Goal: Register for event/course

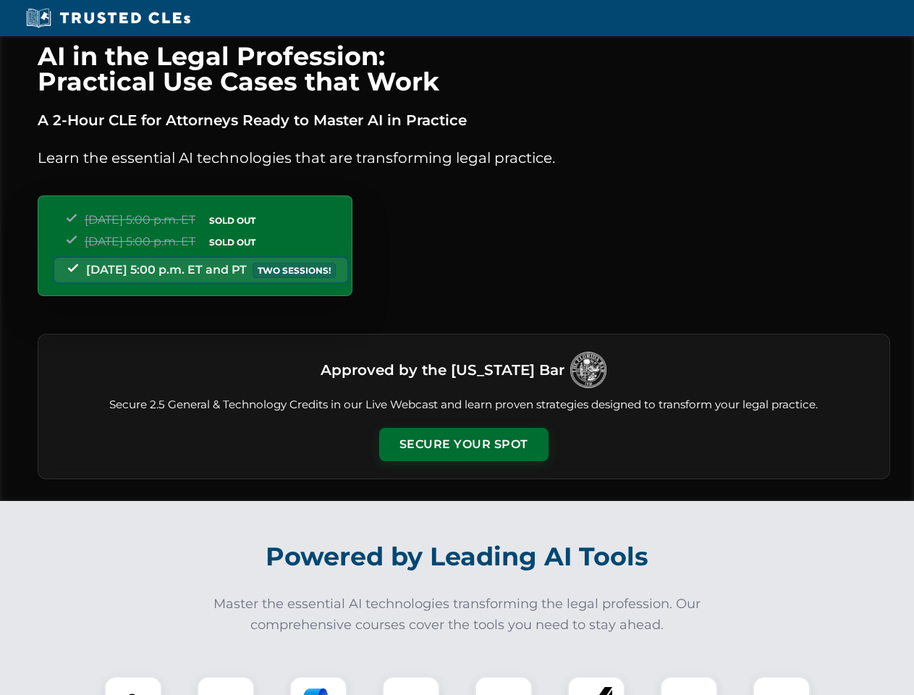
click at [463, 444] on button "Secure Your Spot" at bounding box center [463, 444] width 169 height 33
click at [133, 685] on img at bounding box center [133, 705] width 42 height 42
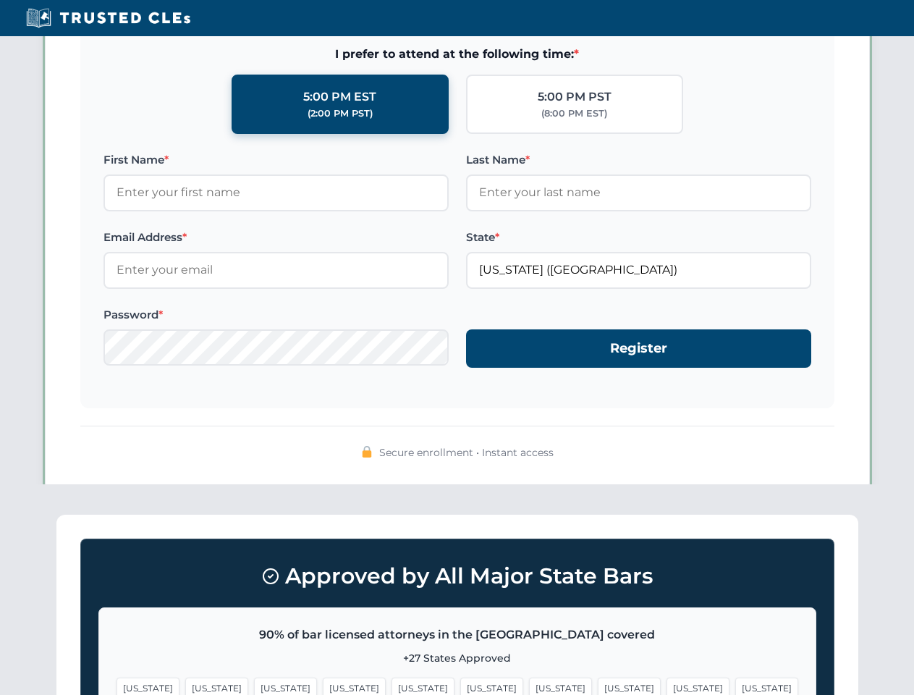
click at [529, 685] on span "[US_STATE]" at bounding box center [560, 687] width 63 height 21
click at [666, 685] on span "[US_STATE]" at bounding box center [697, 687] width 63 height 21
